Goal: Task Accomplishment & Management: Manage account settings

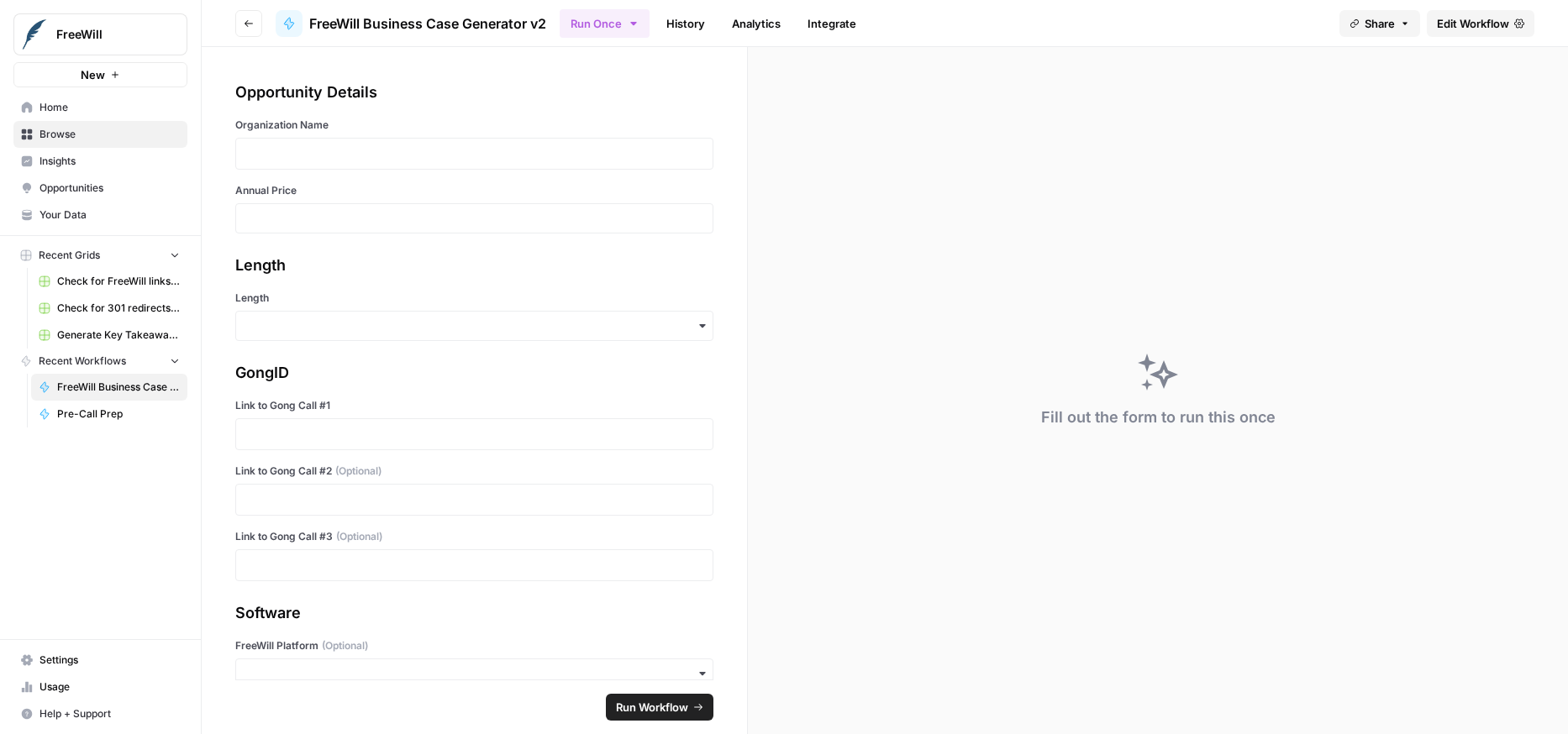
click at [67, 661] on span "Settings" at bounding box center [109, 660] width 141 height 15
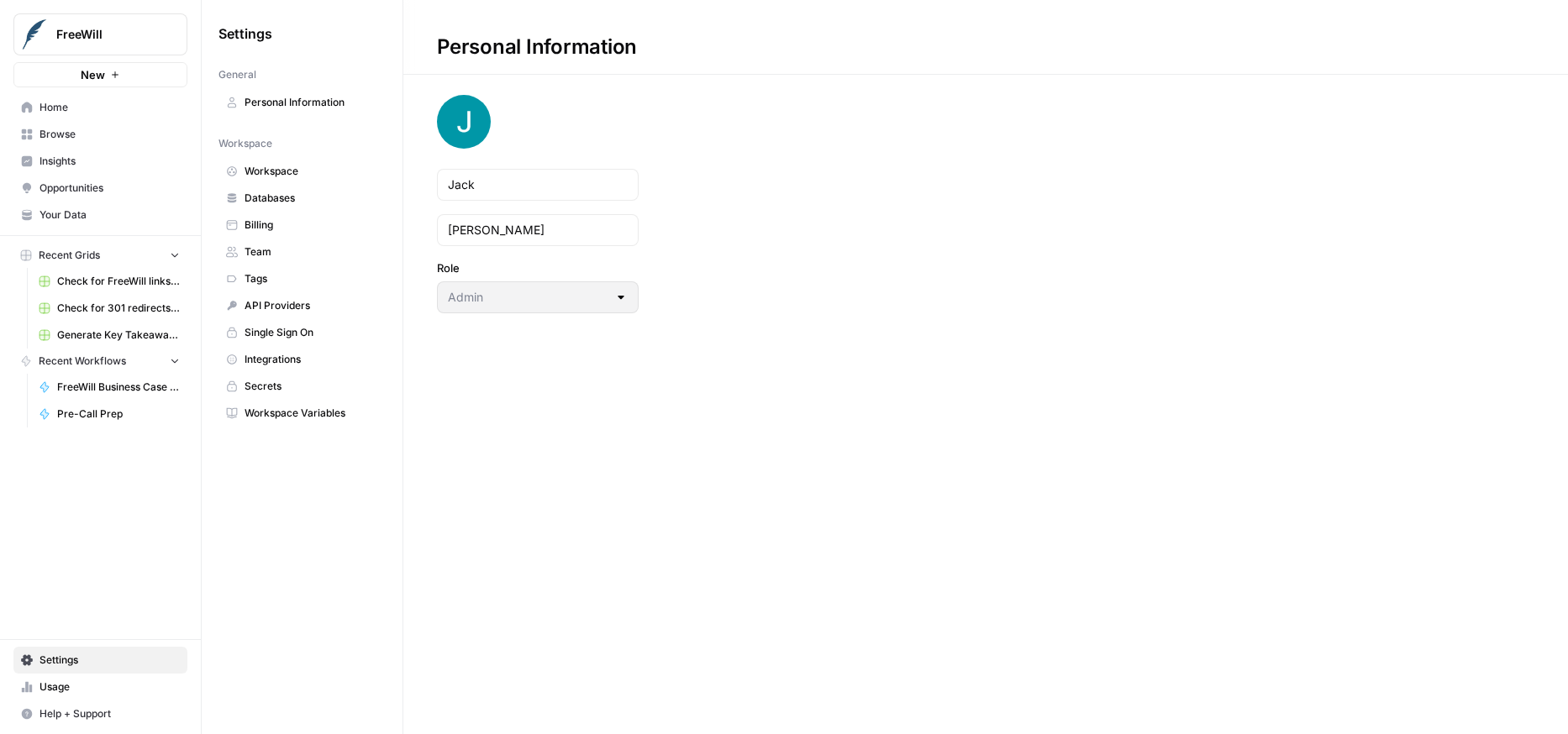
click at [276, 228] on span "Billing" at bounding box center [311, 225] width 134 height 15
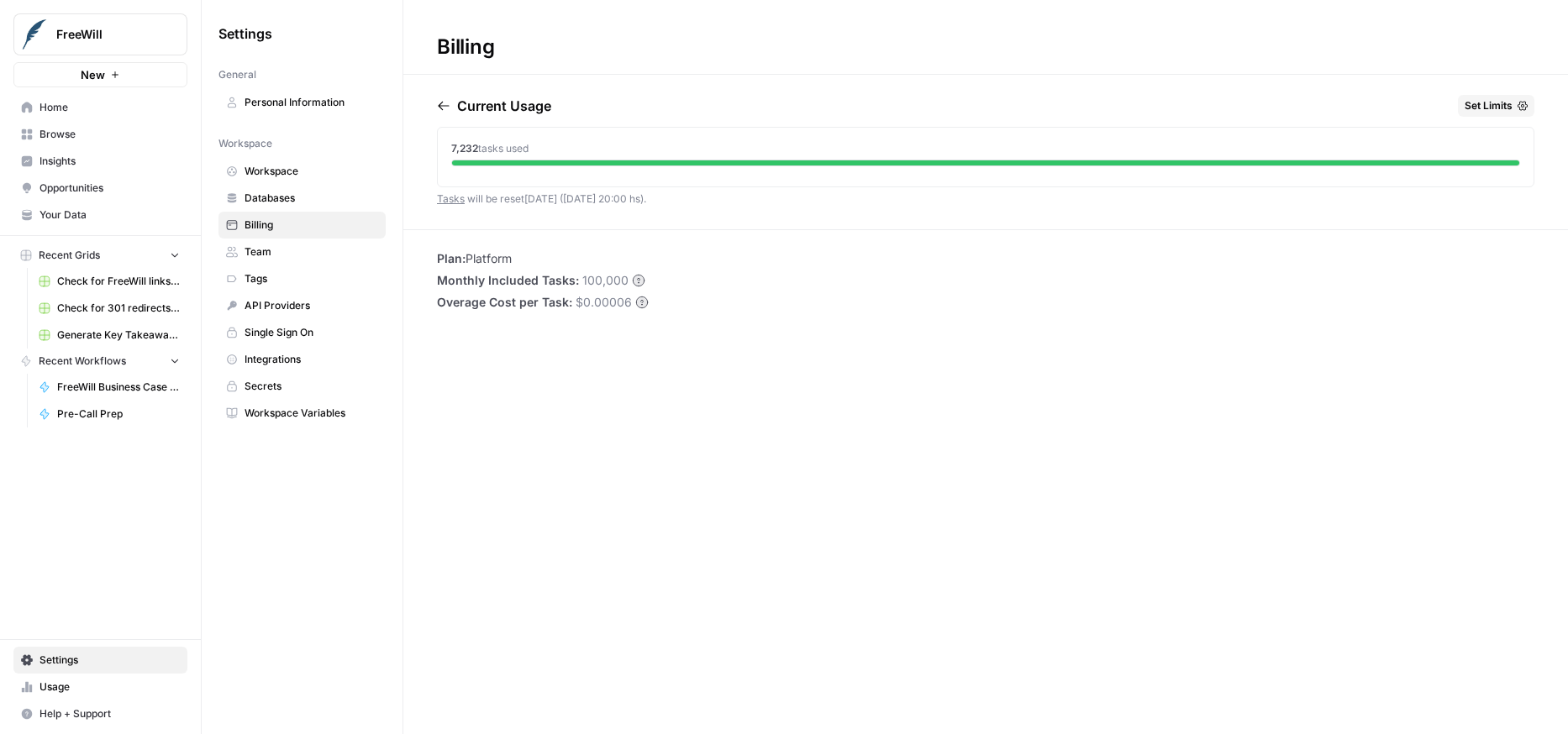
click at [437, 105] on icon "button" at bounding box center [443, 106] width 11 height 9
click at [522, 106] on icon "button" at bounding box center [517, 106] width 9 height 9
click at [524, 103] on icon "button" at bounding box center [516, 106] width 13 height 13
click at [450, 101] on icon "button" at bounding box center [444, 106] width 13 height 13
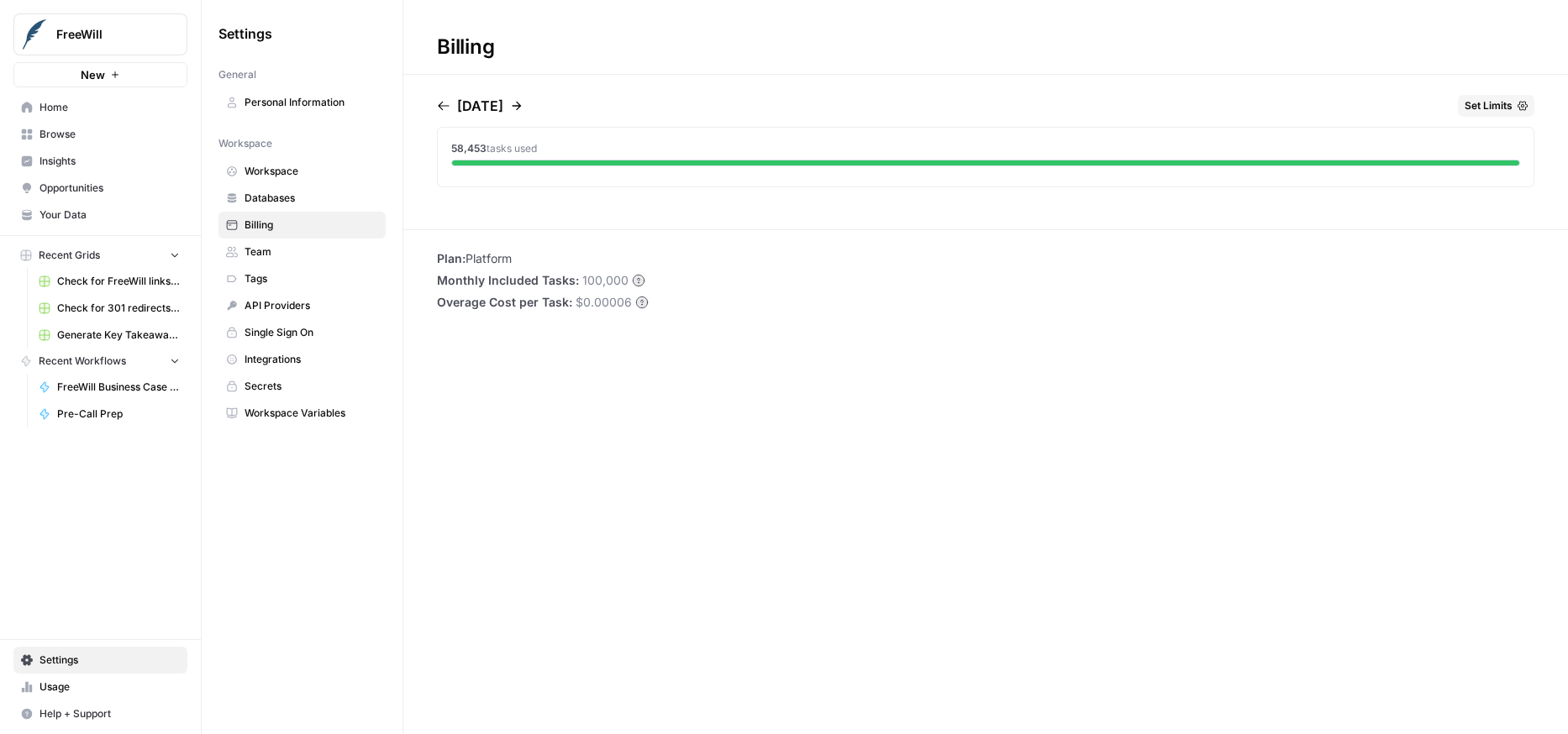
click at [524, 105] on icon "button" at bounding box center [516, 106] width 13 height 13
click at [301, 229] on span "Billing" at bounding box center [311, 225] width 134 height 15
click at [101, 691] on span "Usage" at bounding box center [109, 687] width 141 height 15
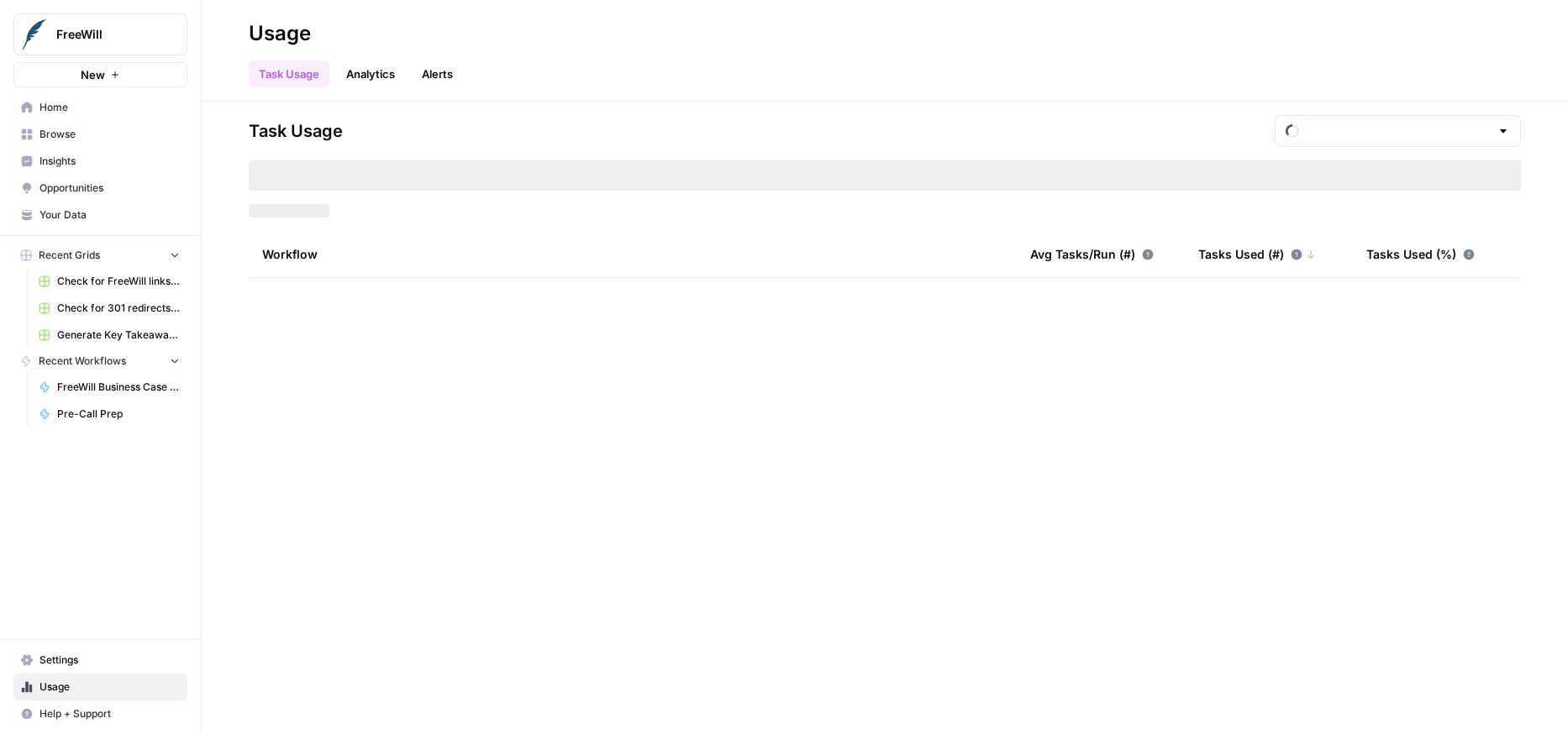
type input "September Tasks"
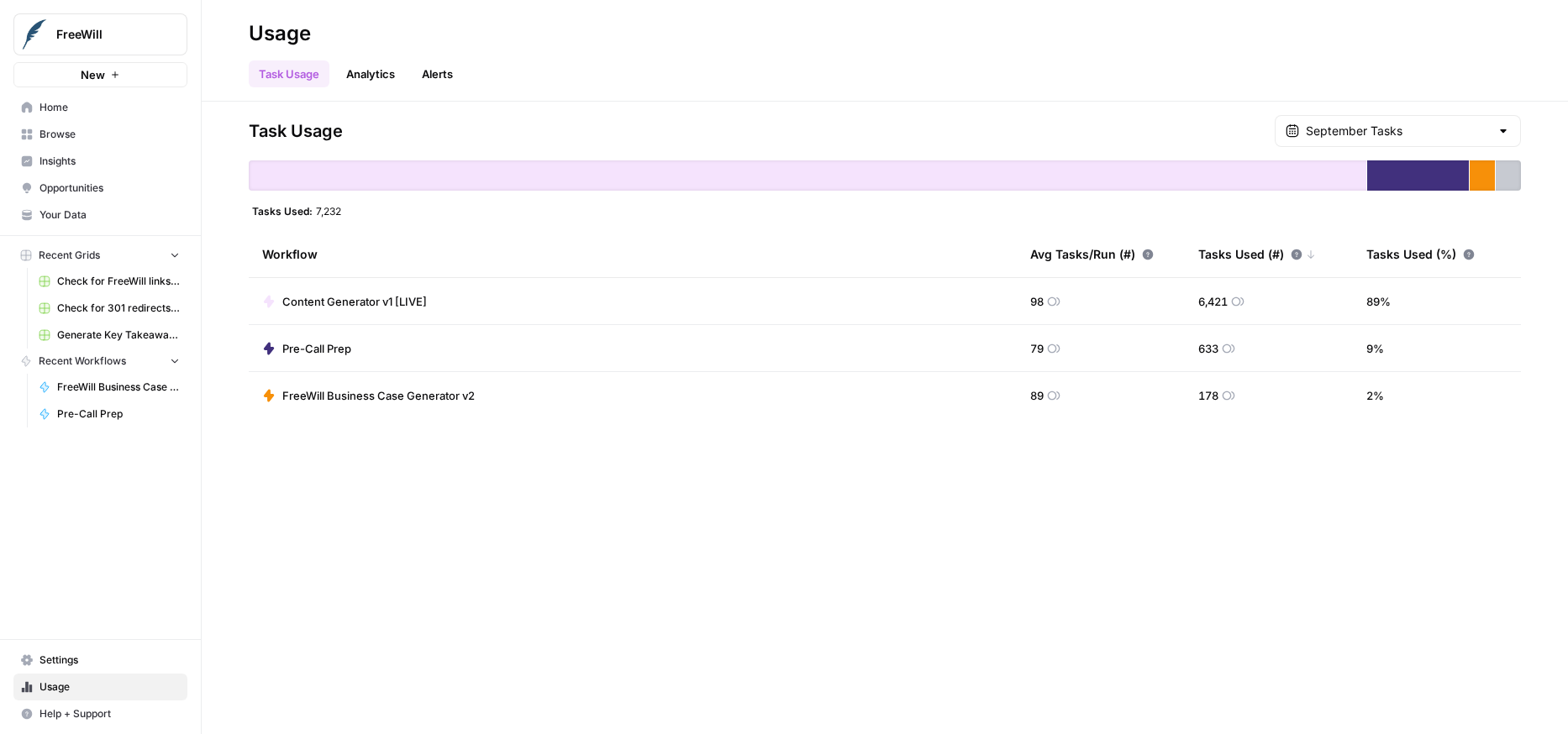
click at [70, 662] on span "Settings" at bounding box center [109, 660] width 141 height 15
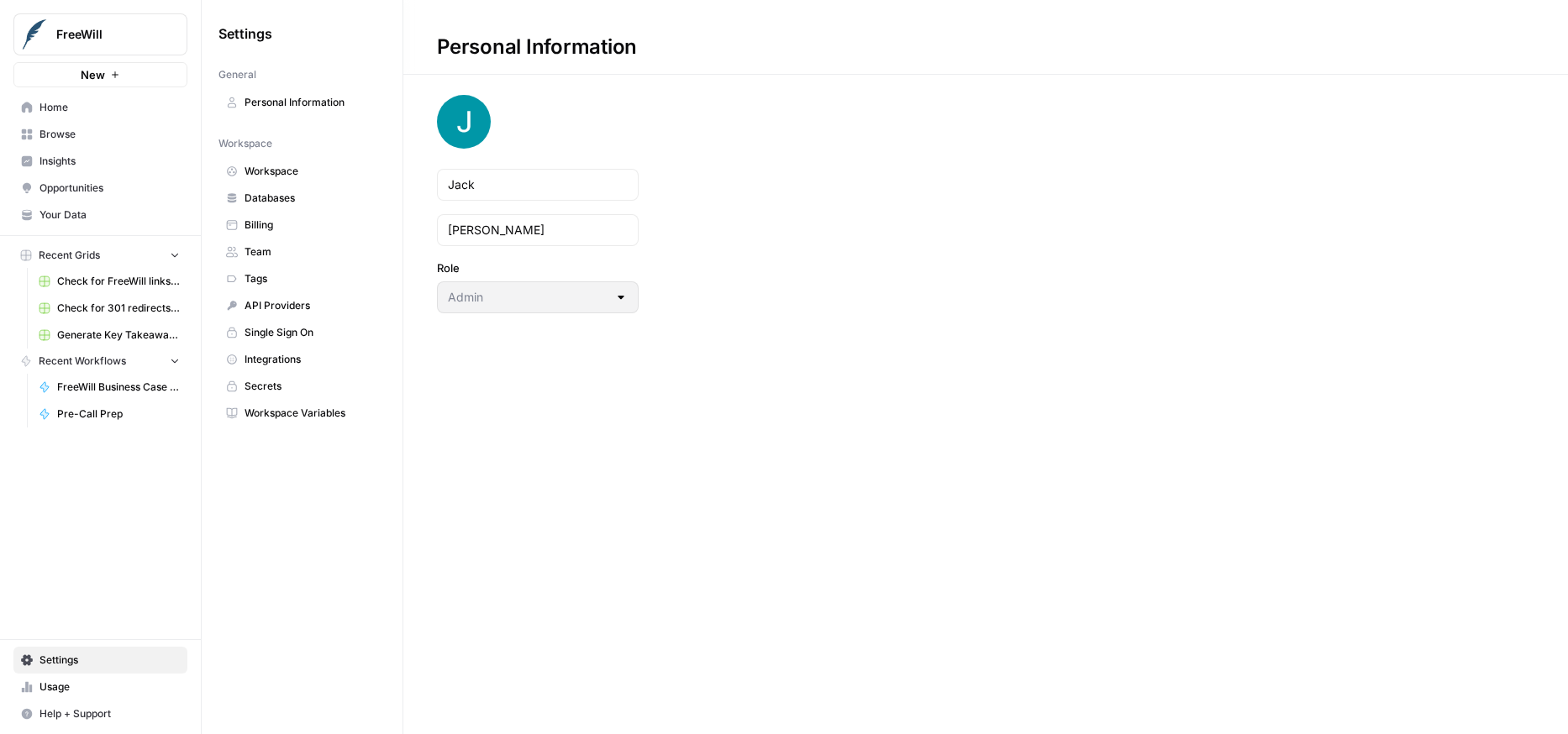
click at [264, 231] on span "Billing" at bounding box center [311, 225] width 134 height 15
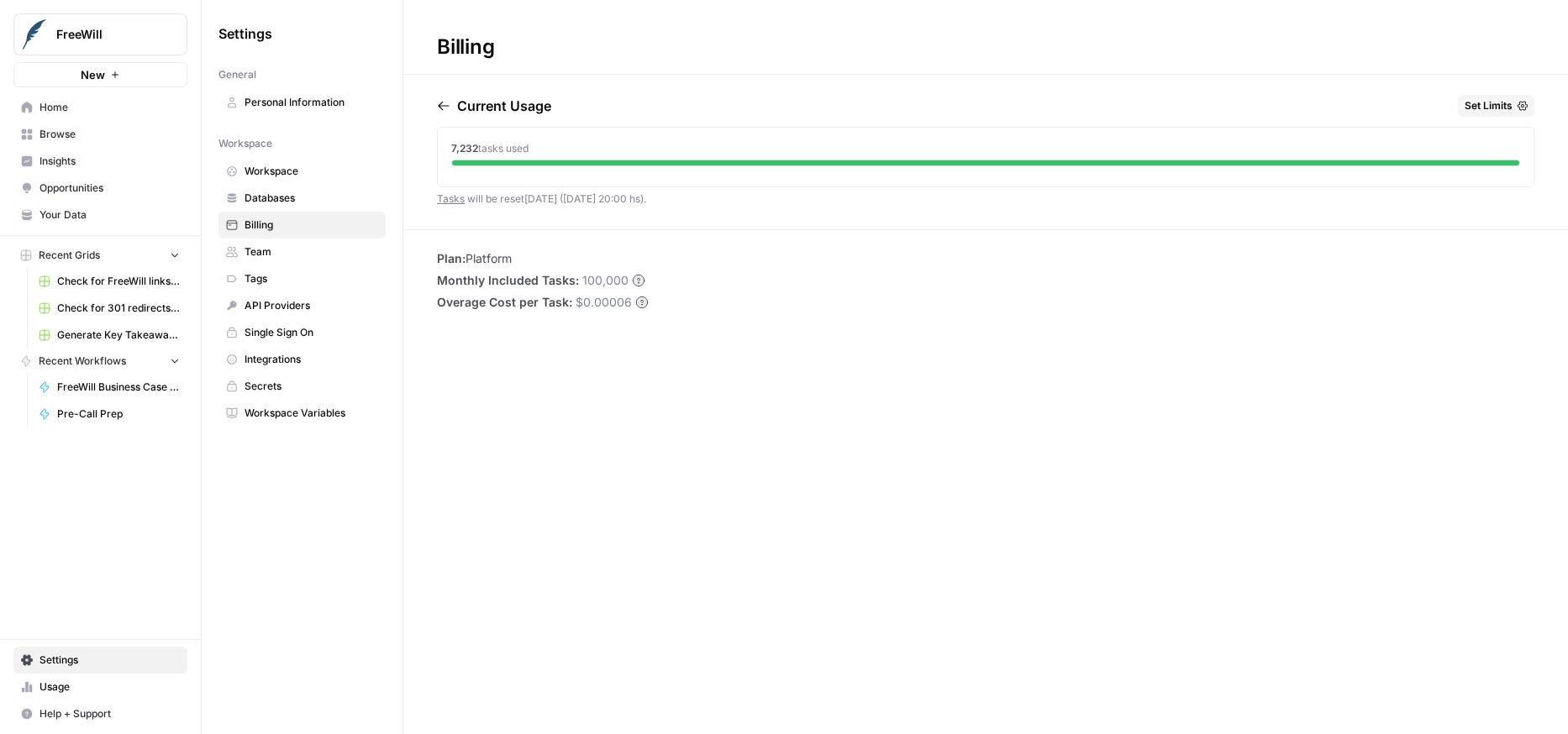
click at [277, 185] on link "Databases" at bounding box center [302, 198] width 168 height 27
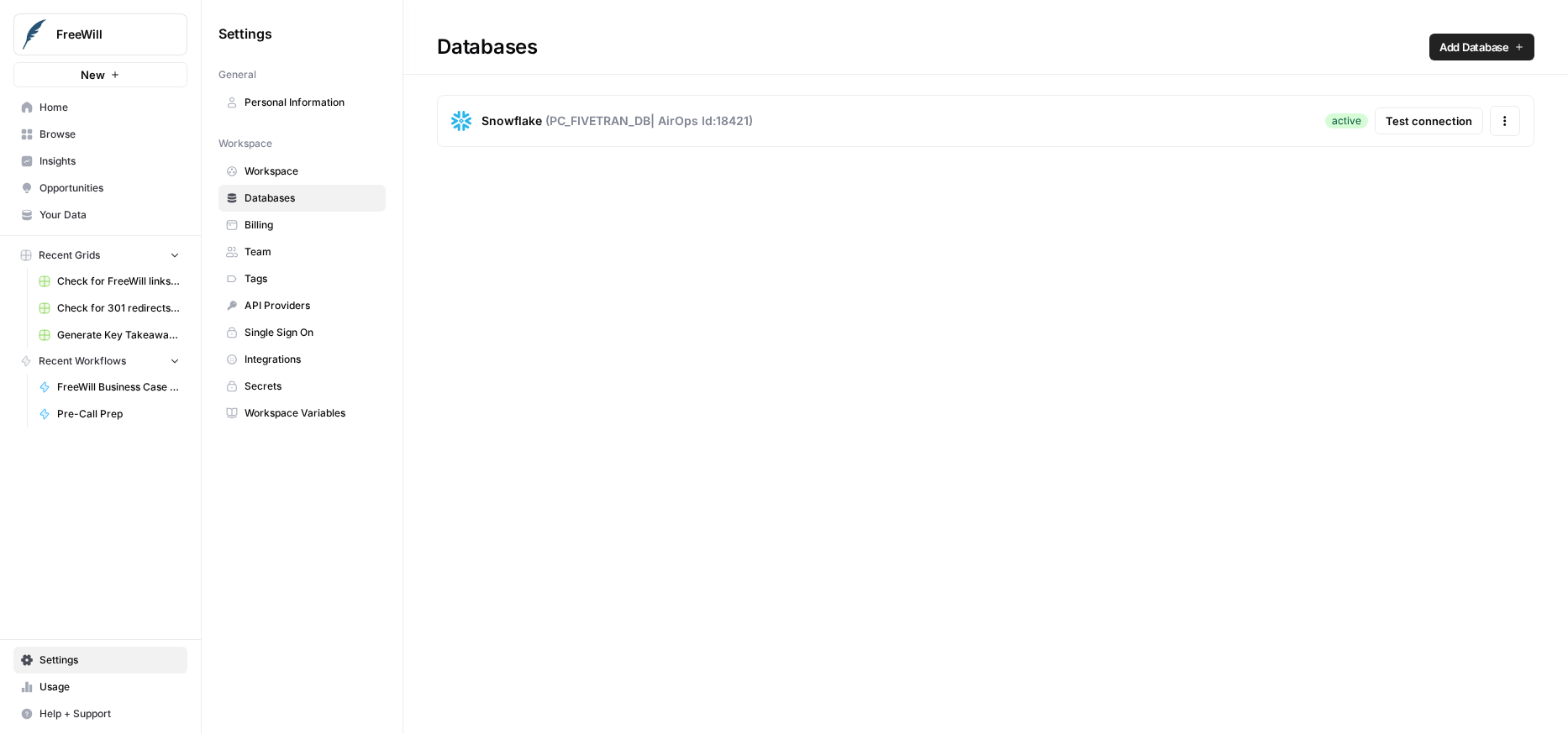
click at [282, 170] on span "Workspace" at bounding box center [311, 171] width 134 height 15
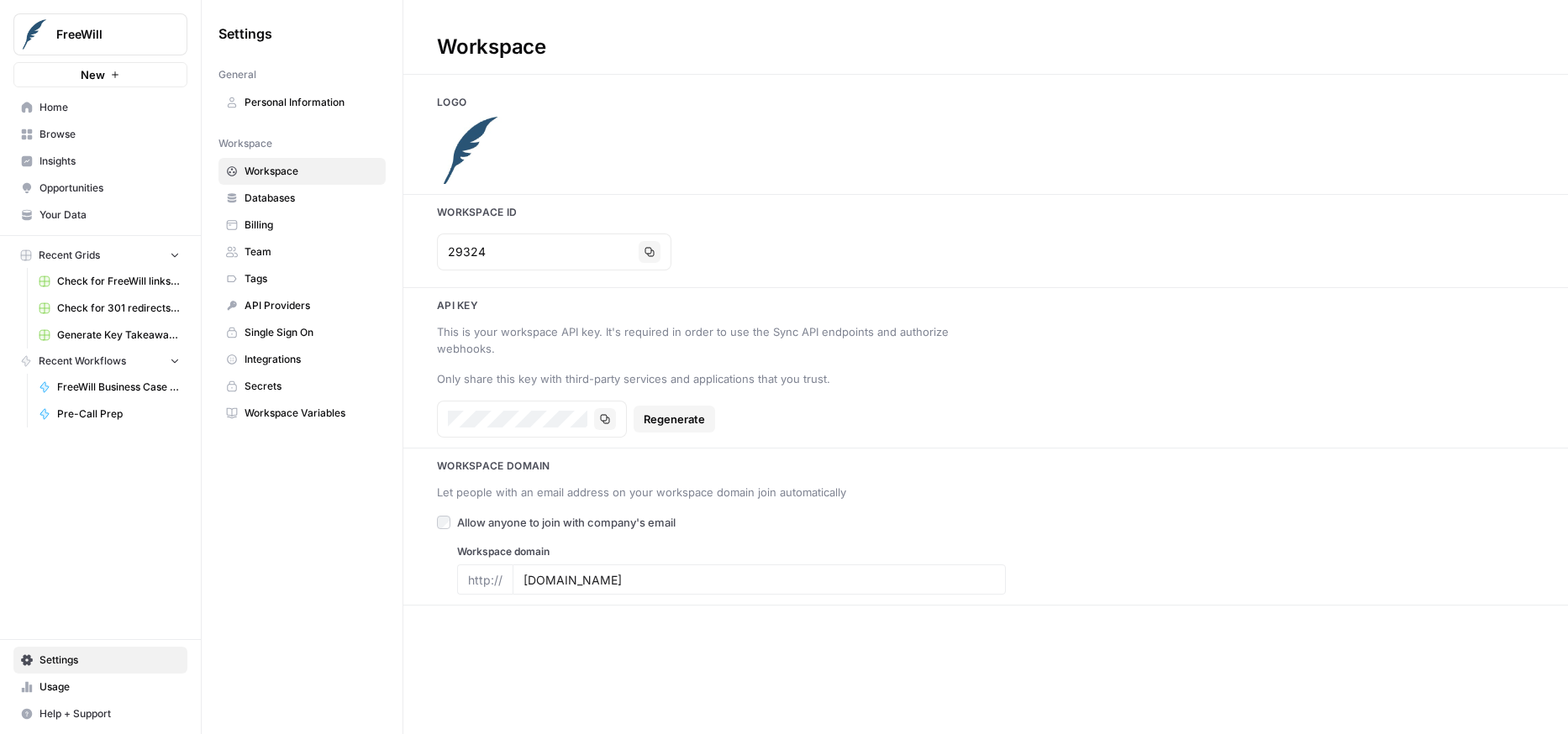
click at [275, 229] on span "Billing" at bounding box center [311, 225] width 134 height 15
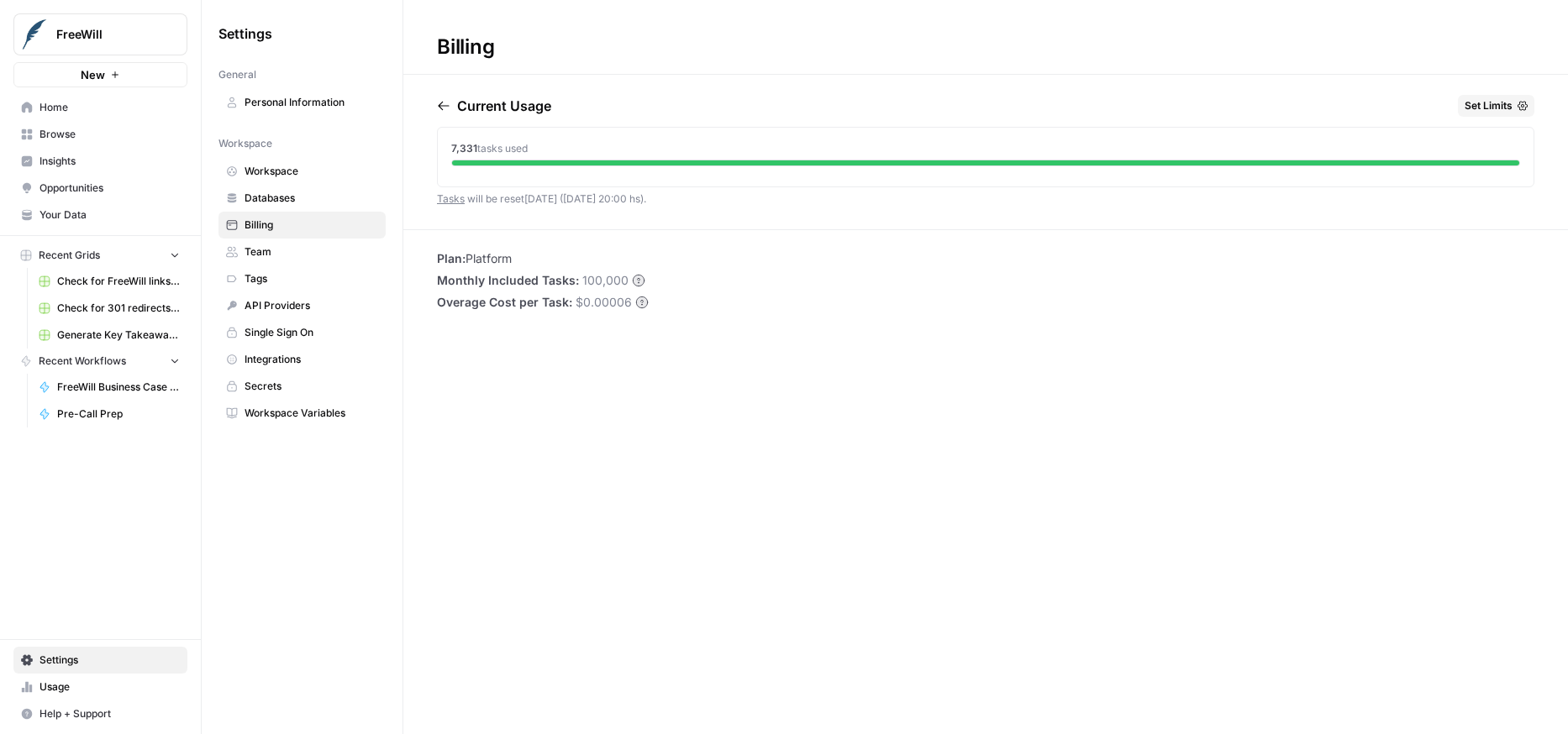
click at [514, 250] on li "Plan: Platform" at bounding box center [543, 258] width 212 height 17
click at [111, 709] on span "Help + Support" at bounding box center [109, 713] width 141 height 15
click at [136, 517] on div "FreeWill New Home Browse Insights Opportunities Your Data Recent Grids Check fo…" at bounding box center [100, 367] width 201 height 734
click at [264, 253] on span "Team" at bounding box center [311, 252] width 134 height 15
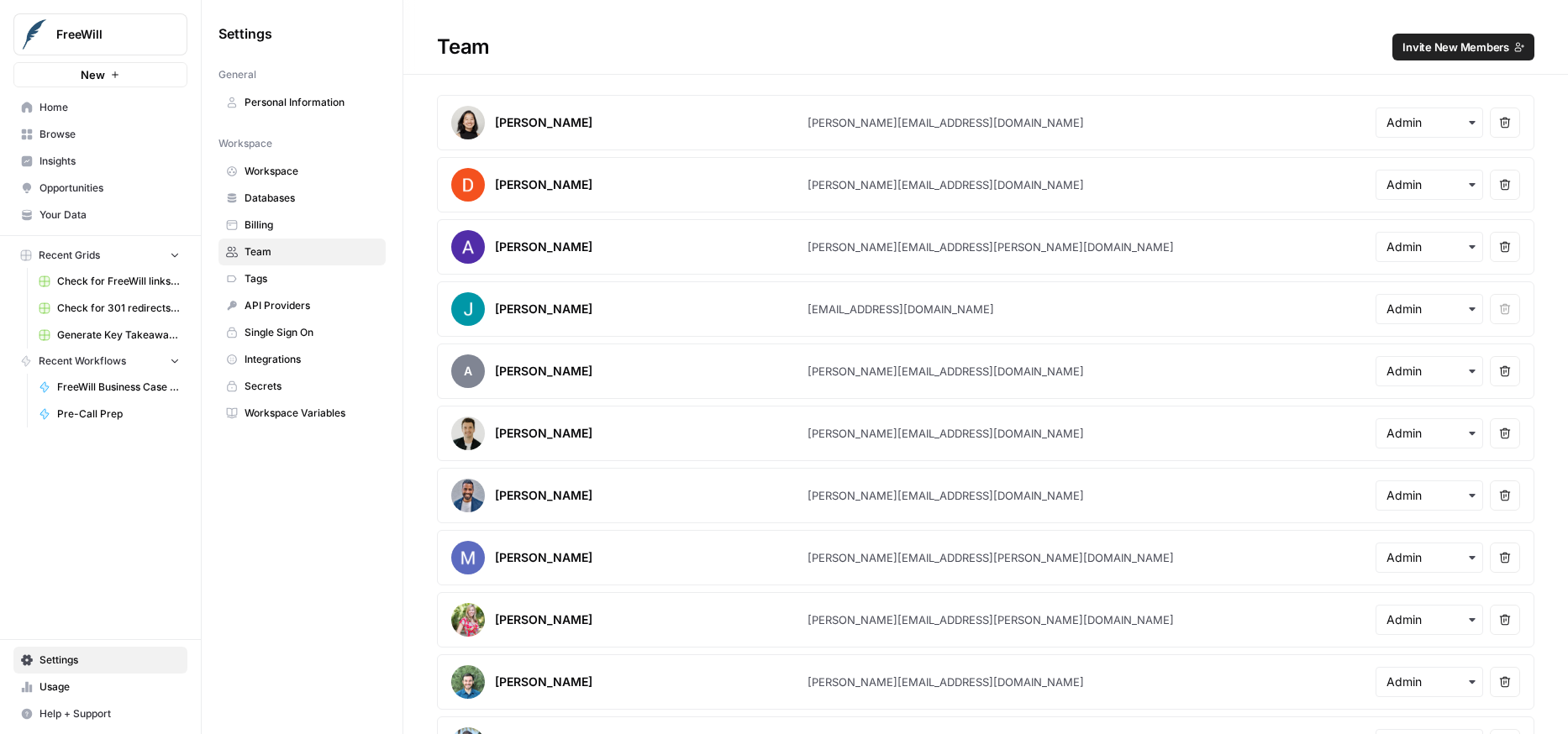
click at [282, 174] on span "Workspace" at bounding box center [311, 171] width 134 height 15
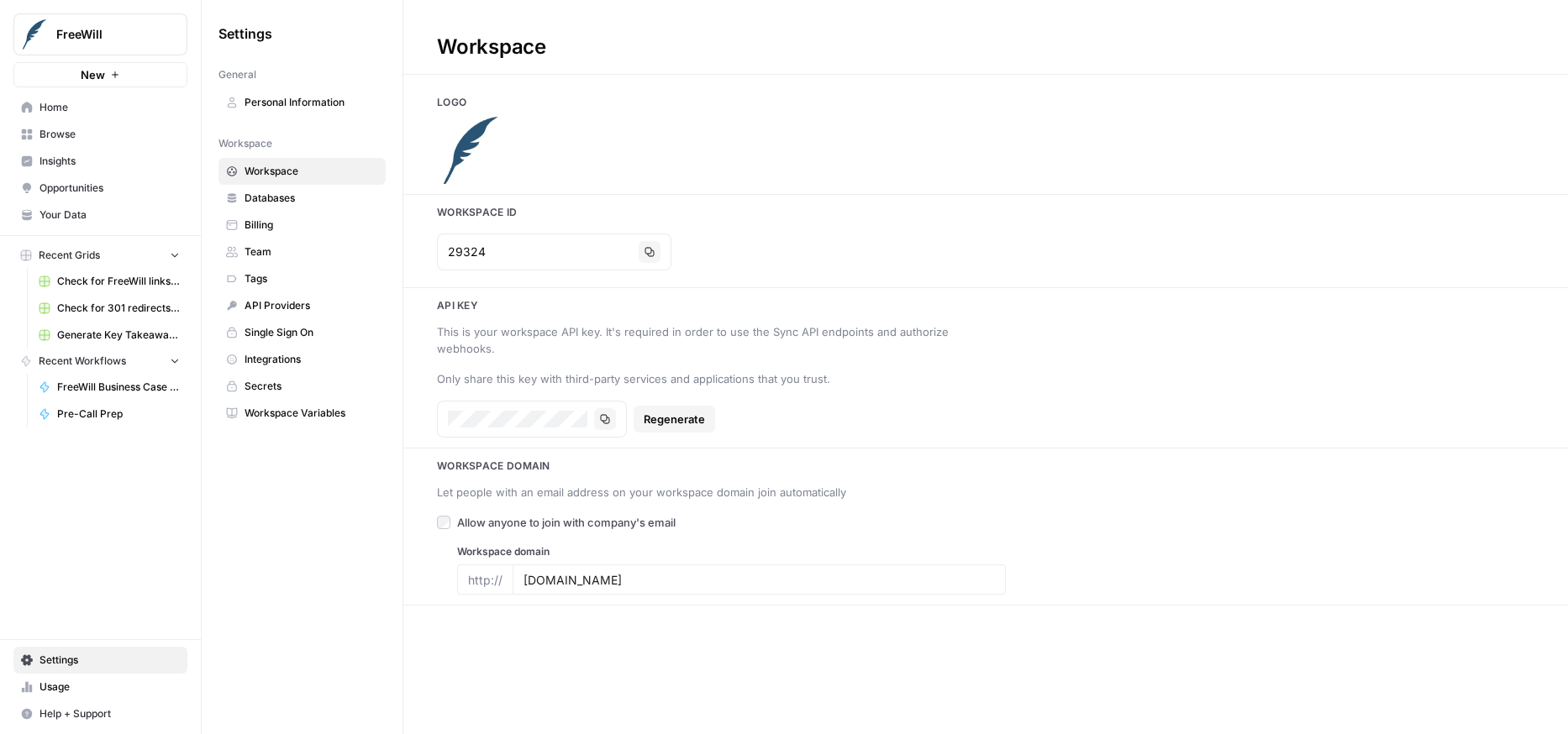
click at [277, 280] on span "Tags" at bounding box center [311, 279] width 134 height 15
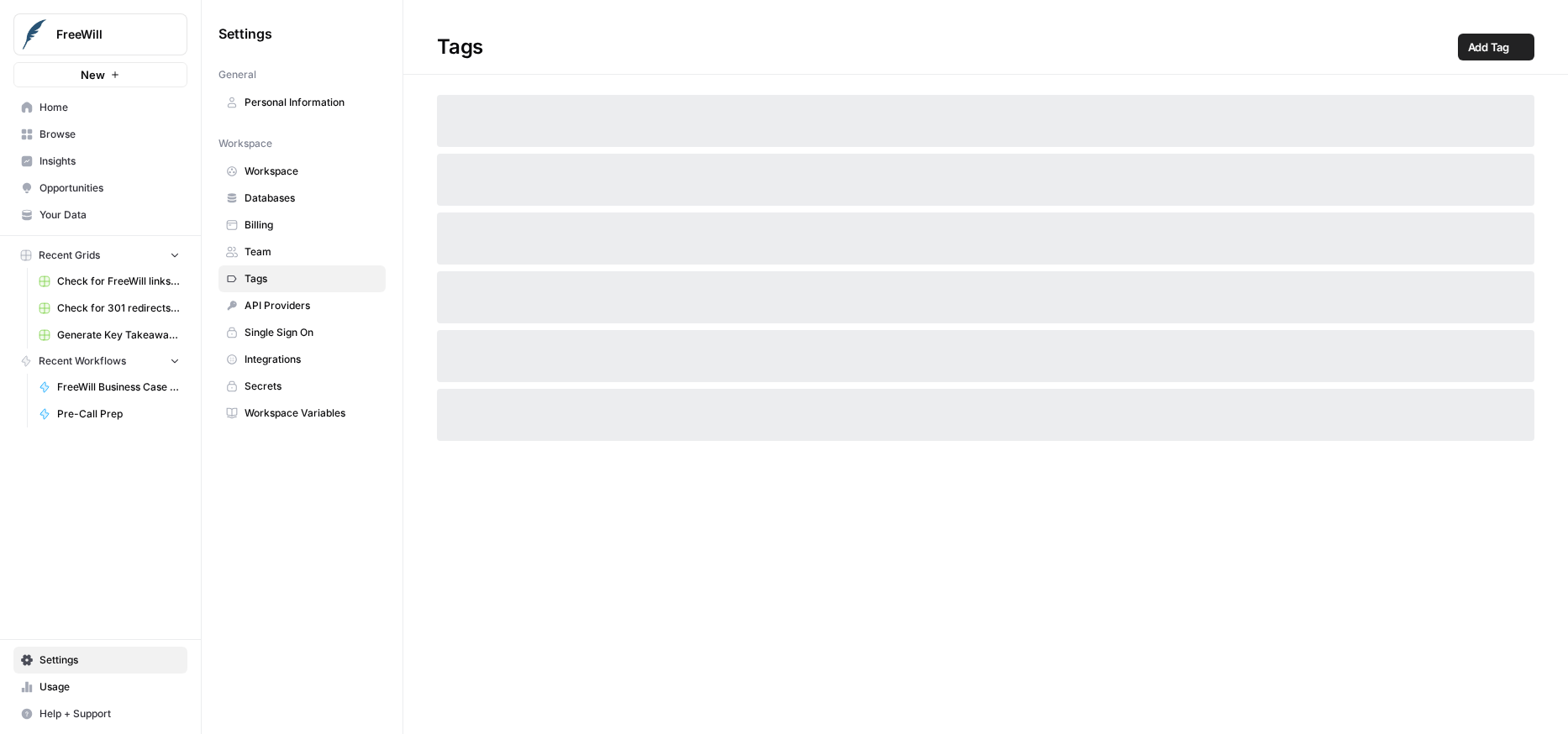
click at [270, 224] on span "Billing" at bounding box center [311, 225] width 134 height 15
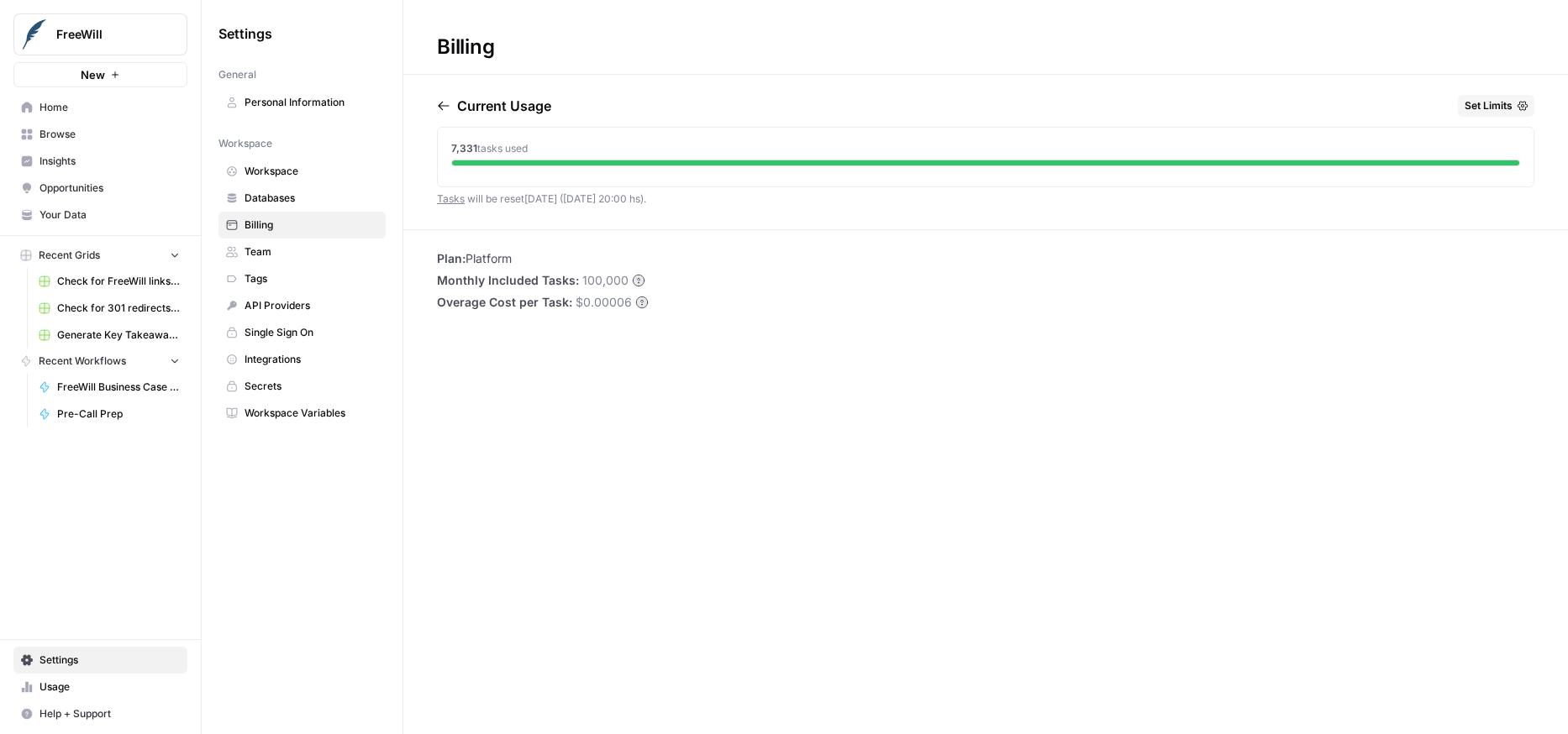
click at [440, 108] on icon "button" at bounding box center [444, 106] width 13 height 13
click at [440, 108] on icon "button" at bounding box center [443, 106] width 11 height 9
click at [524, 101] on icon "button" at bounding box center [516, 106] width 13 height 13
click at [504, 101] on p "[DATE]" at bounding box center [481, 106] width 47 height 21
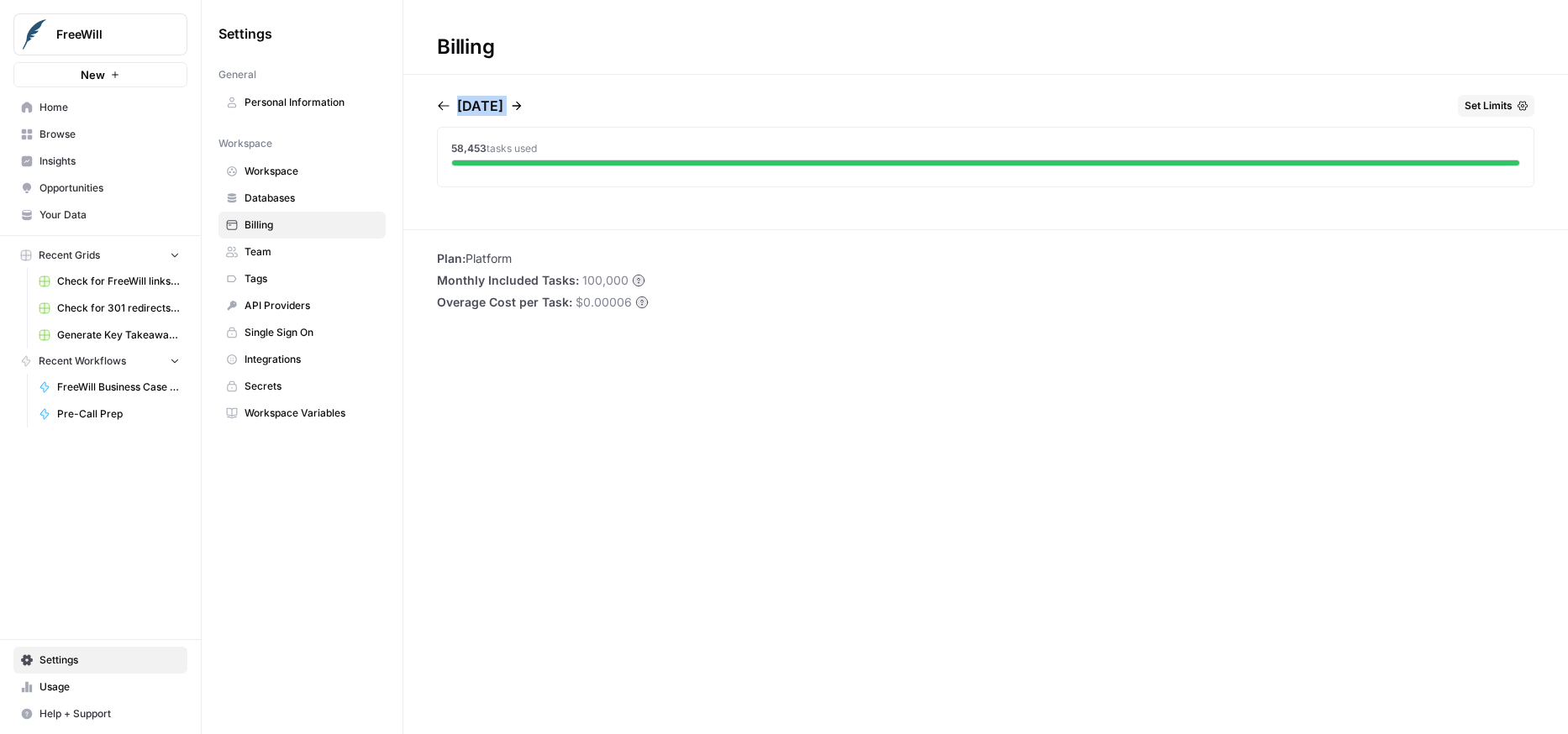
click at [285, 247] on span "Team" at bounding box center [311, 252] width 134 height 15
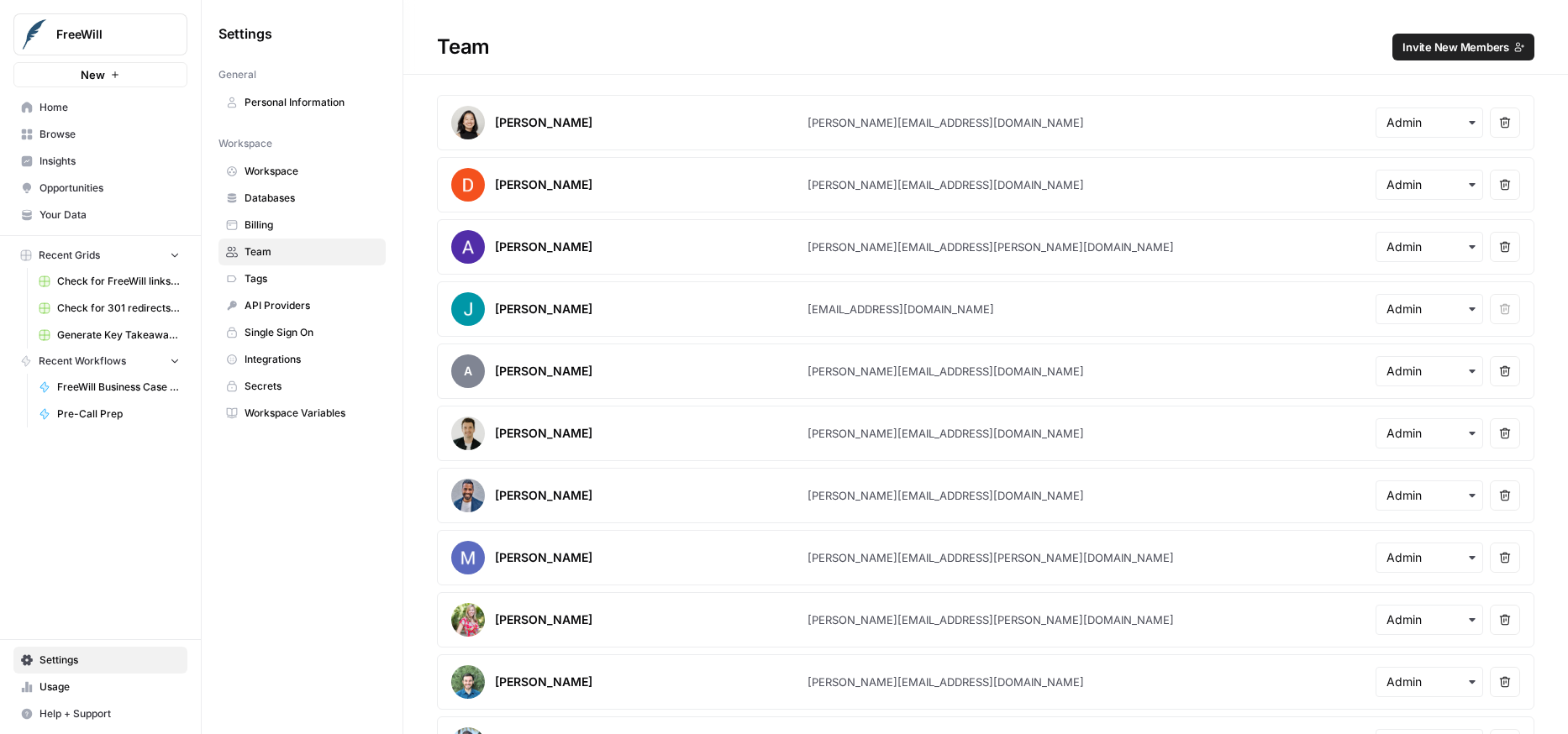
click at [70, 211] on span "Your Data" at bounding box center [109, 215] width 141 height 15
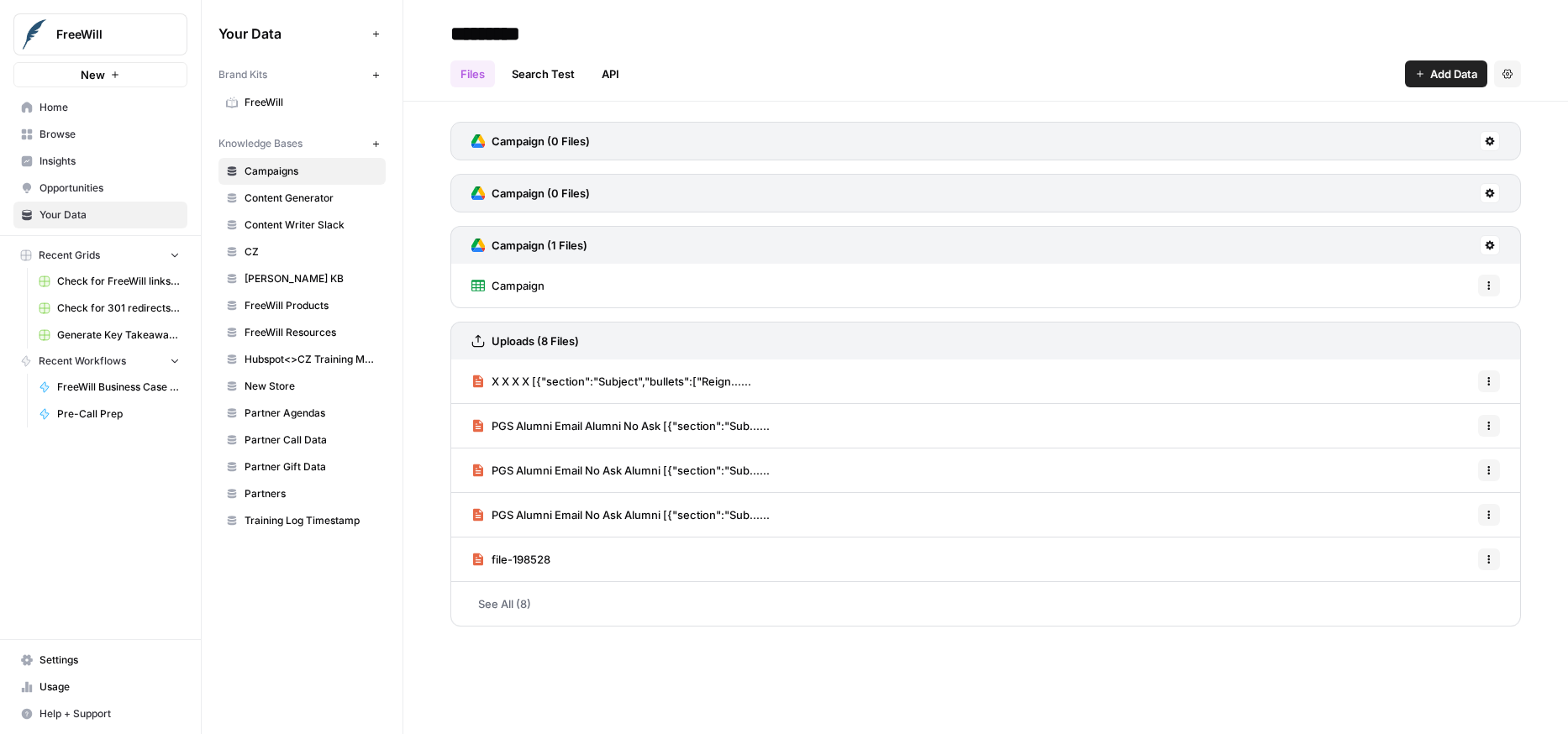
click at [69, 109] on span "Home" at bounding box center [109, 108] width 141 height 15
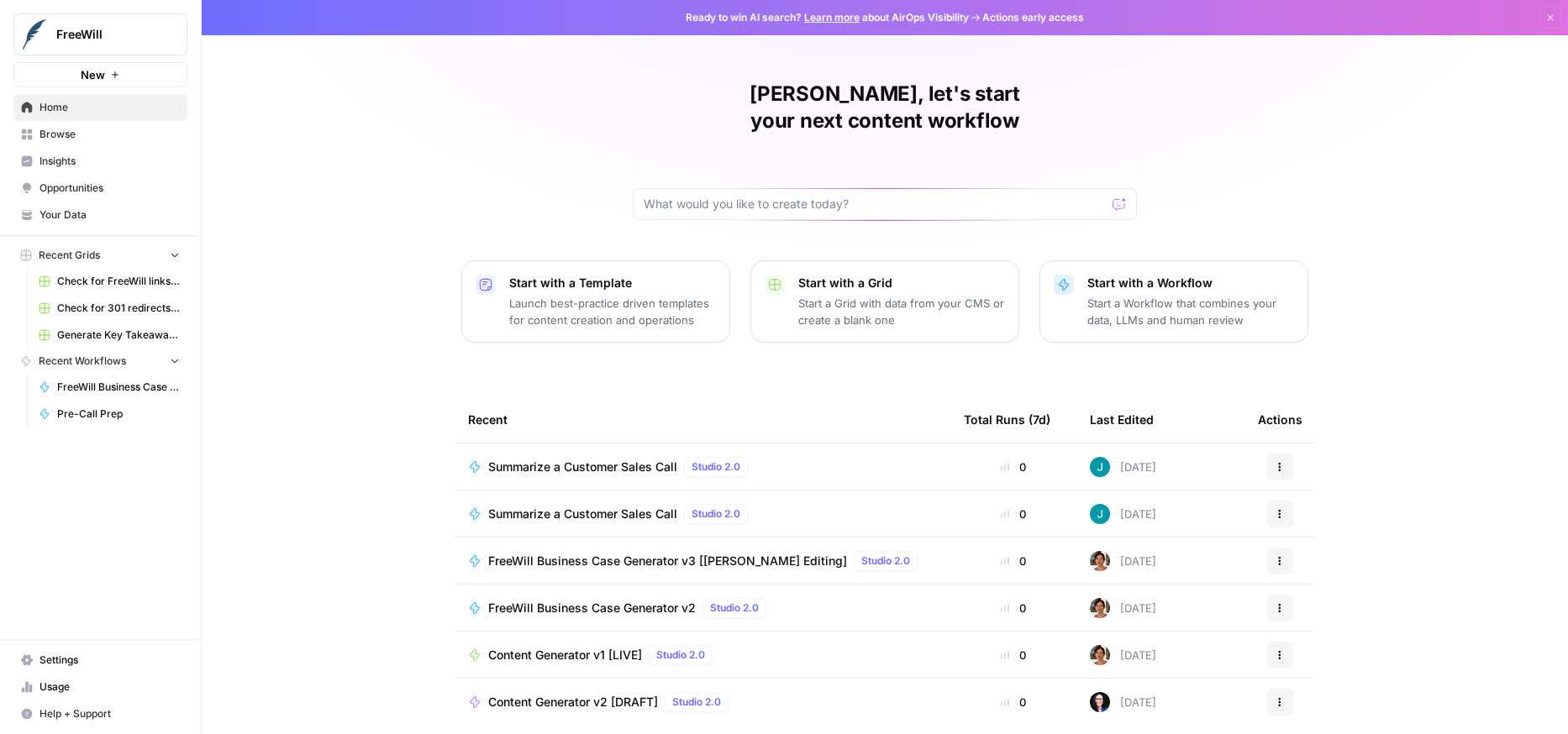
click at [56, 648] on link "Settings" at bounding box center [100, 661] width 174 height 27
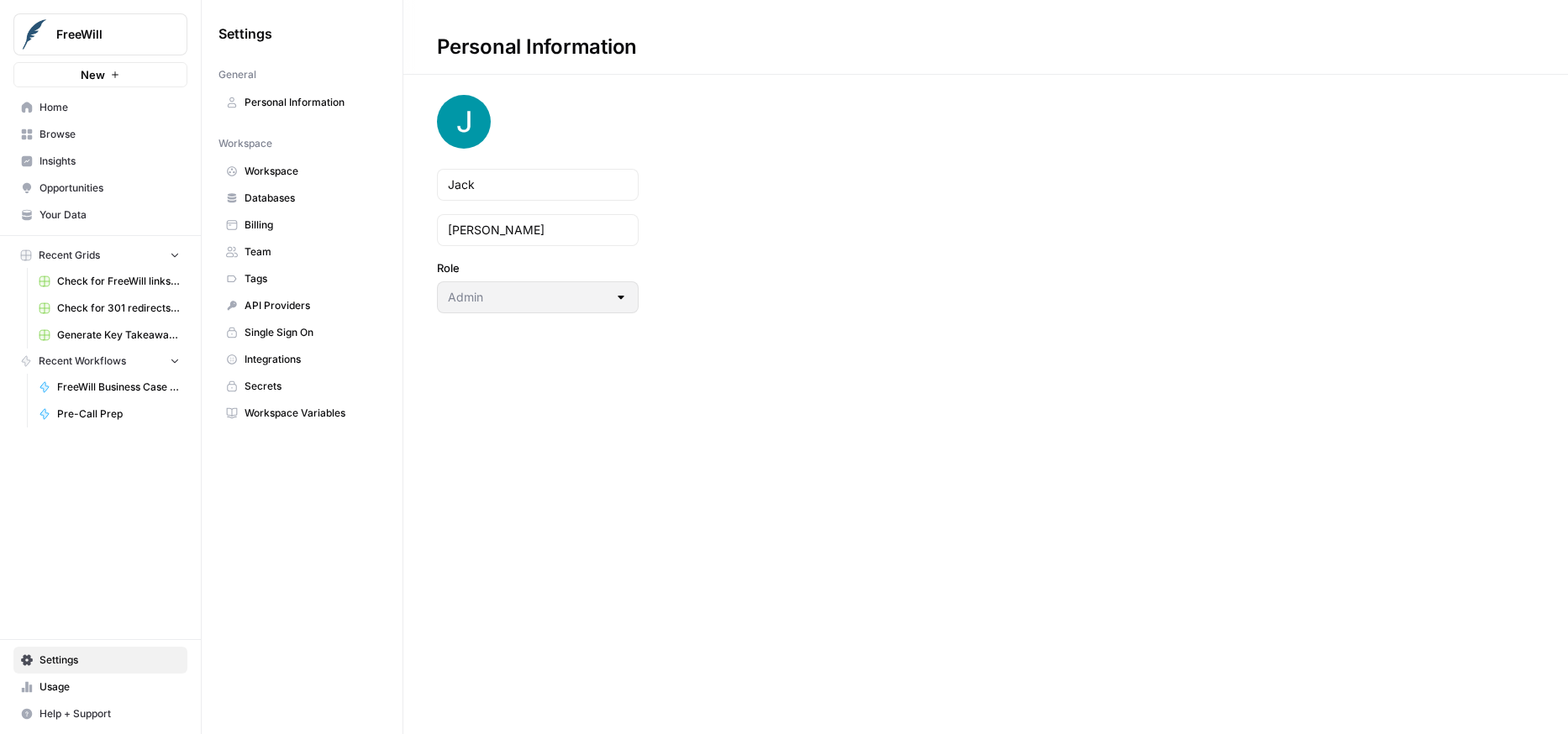
click at [272, 222] on span "Billing" at bounding box center [311, 225] width 134 height 15
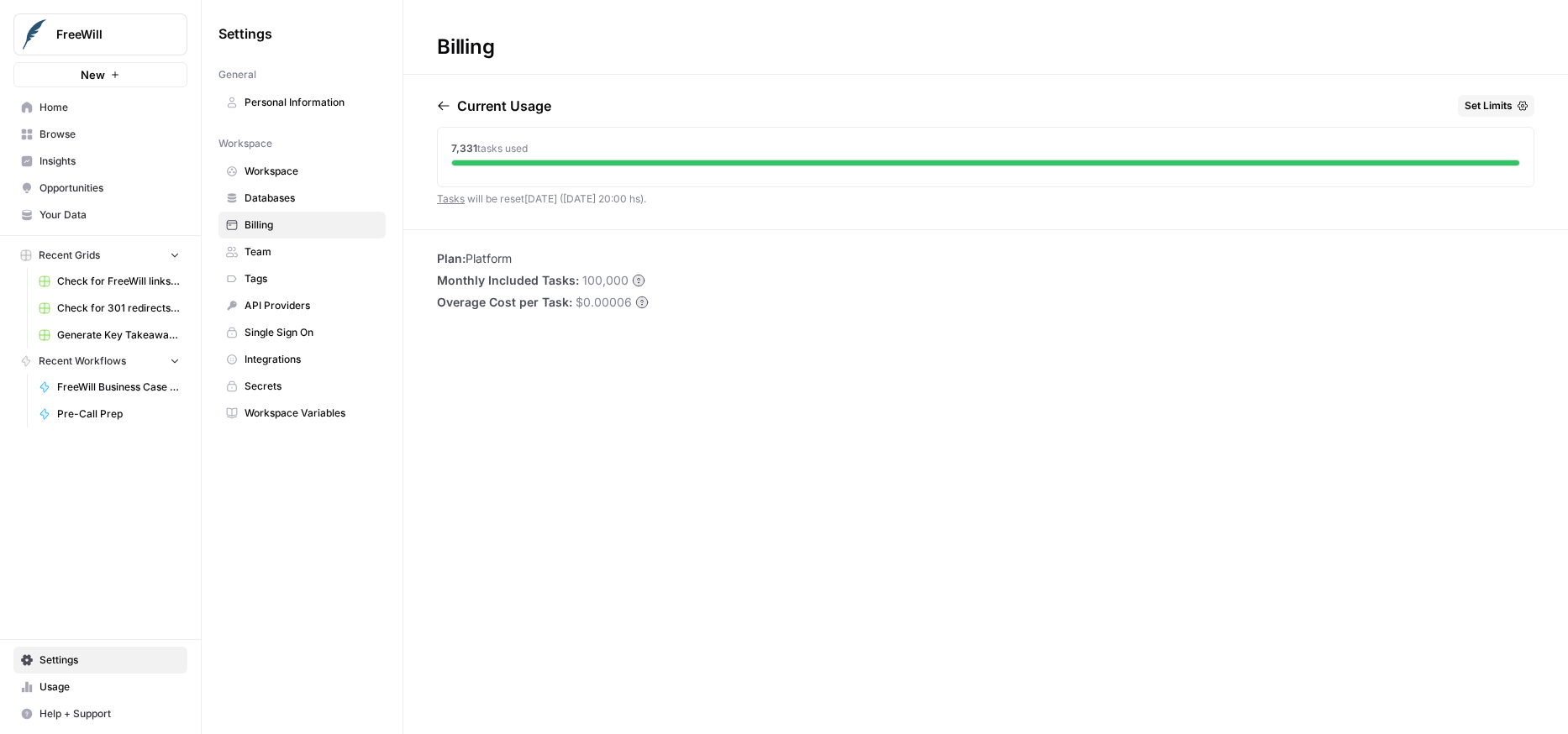
click at [272, 251] on span "Team" at bounding box center [311, 252] width 134 height 15
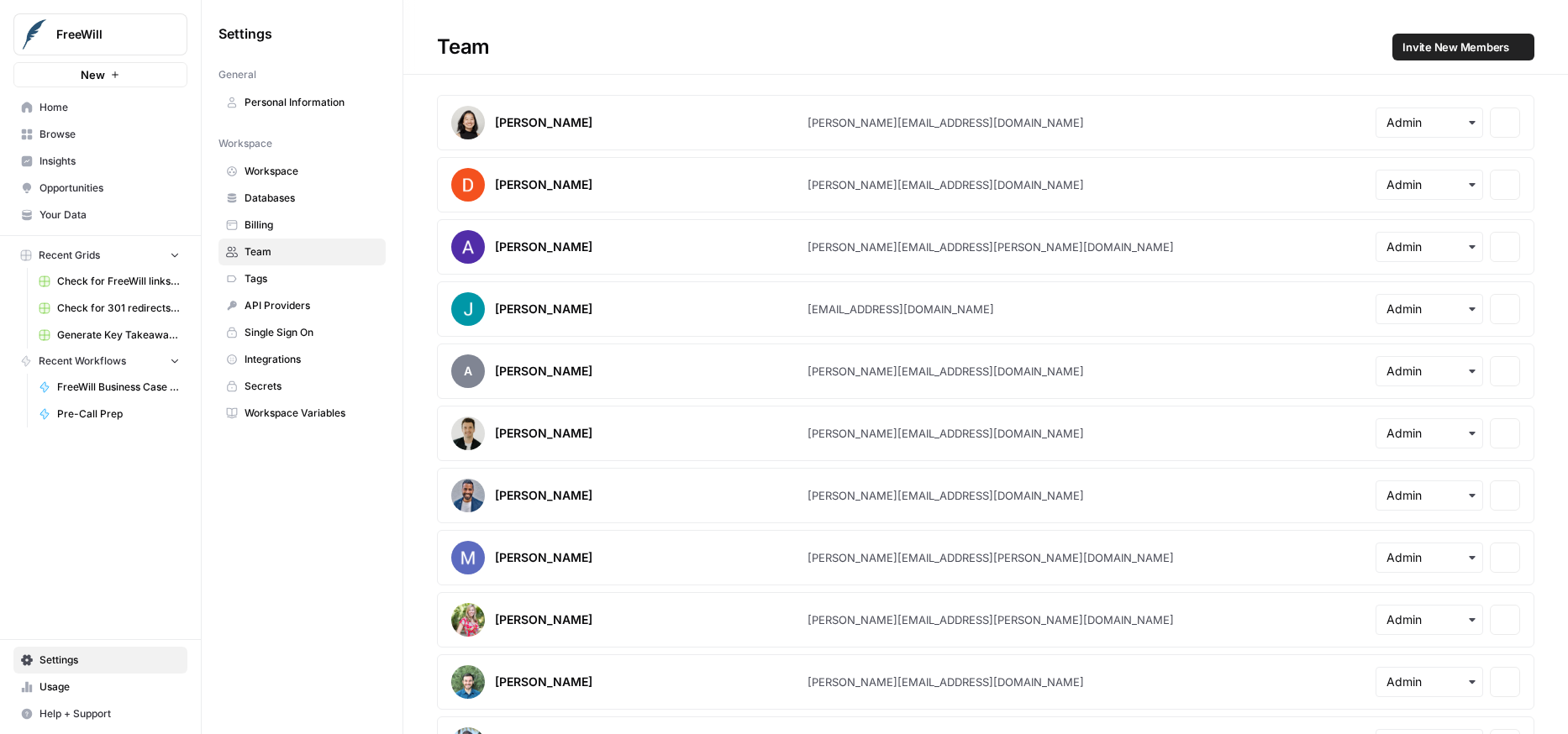
click at [275, 194] on span "Databases" at bounding box center [311, 198] width 134 height 15
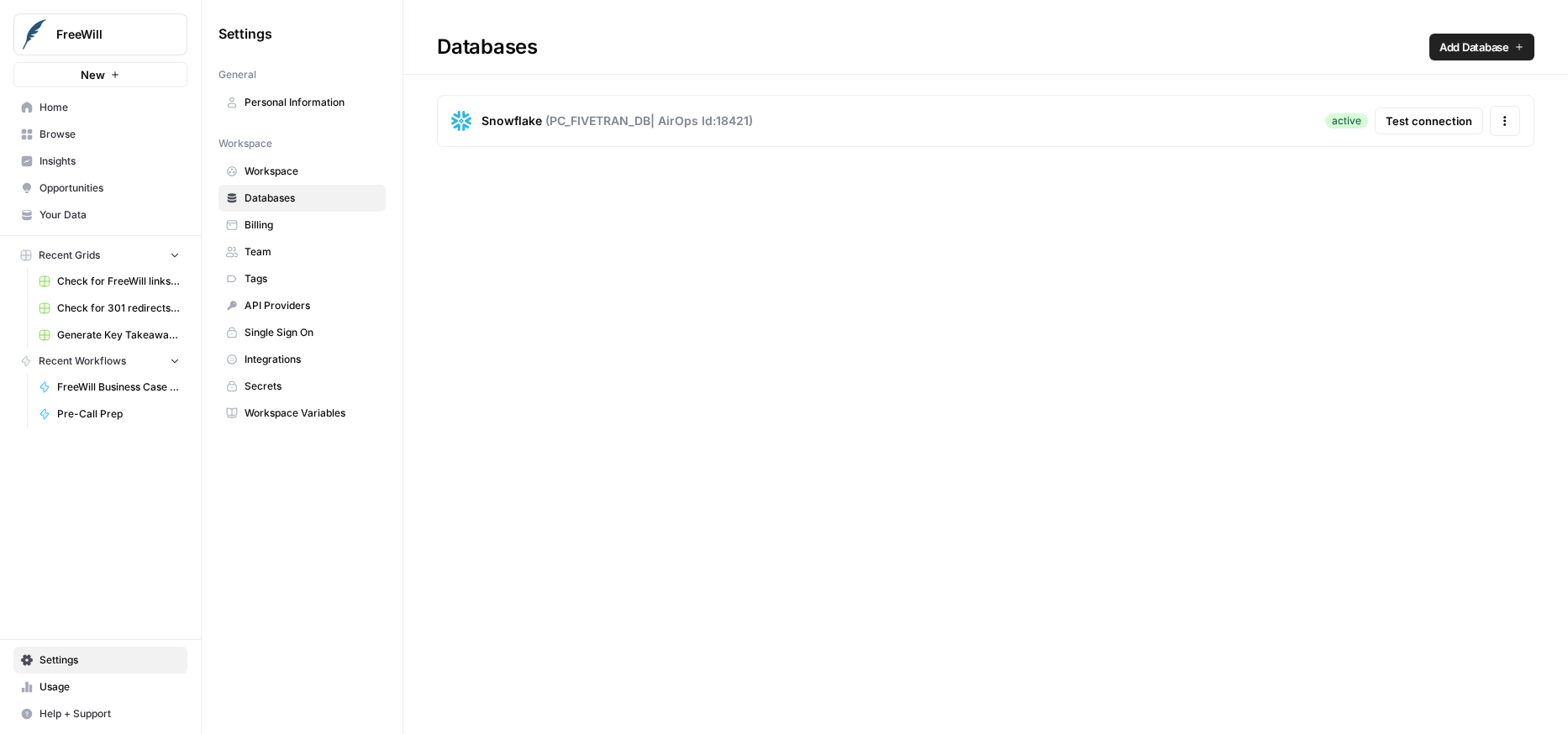
click at [276, 227] on span "Billing" at bounding box center [311, 225] width 134 height 15
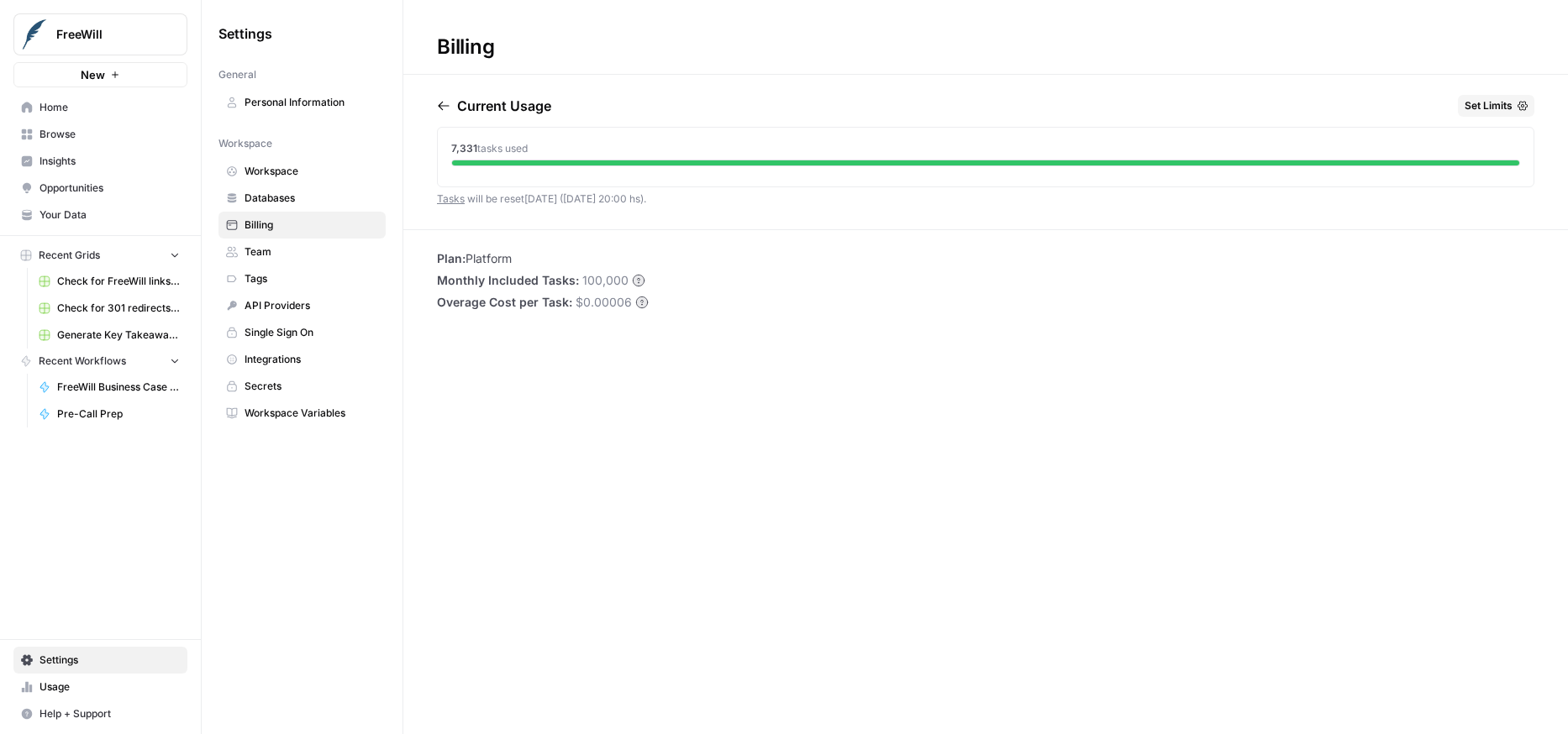
click at [493, 260] on li "Plan: Platform" at bounding box center [543, 258] width 212 height 17
click at [451, 199] on link "Tasks" at bounding box center [451, 199] width 28 height 13
